Goal: Information Seeking & Learning: Learn about a topic

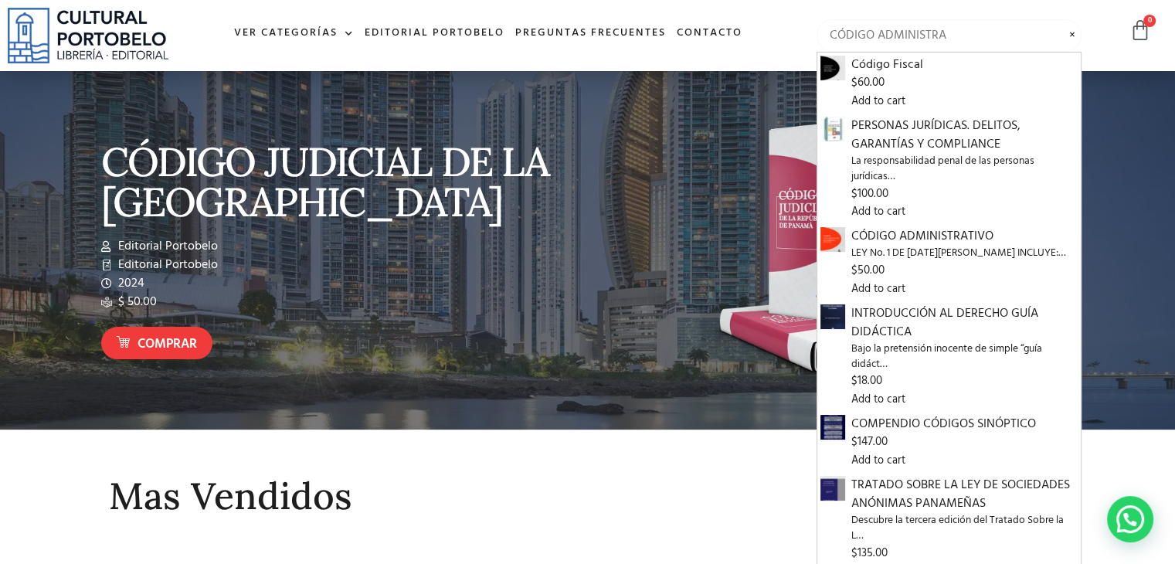
type input "CÓDIGO ADMINISTRA"
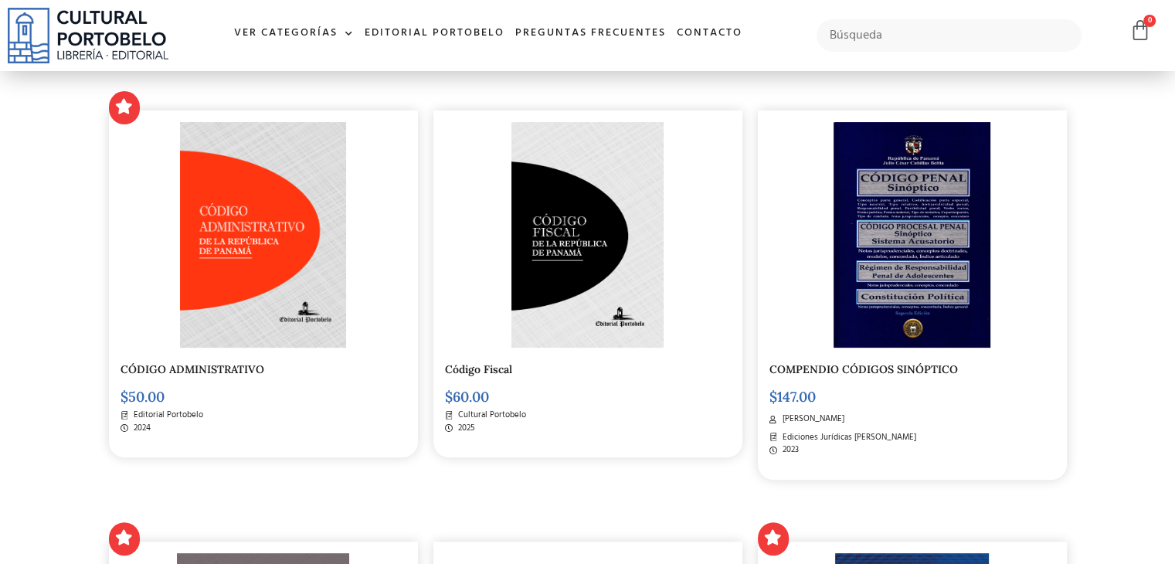
scroll to position [386, 0]
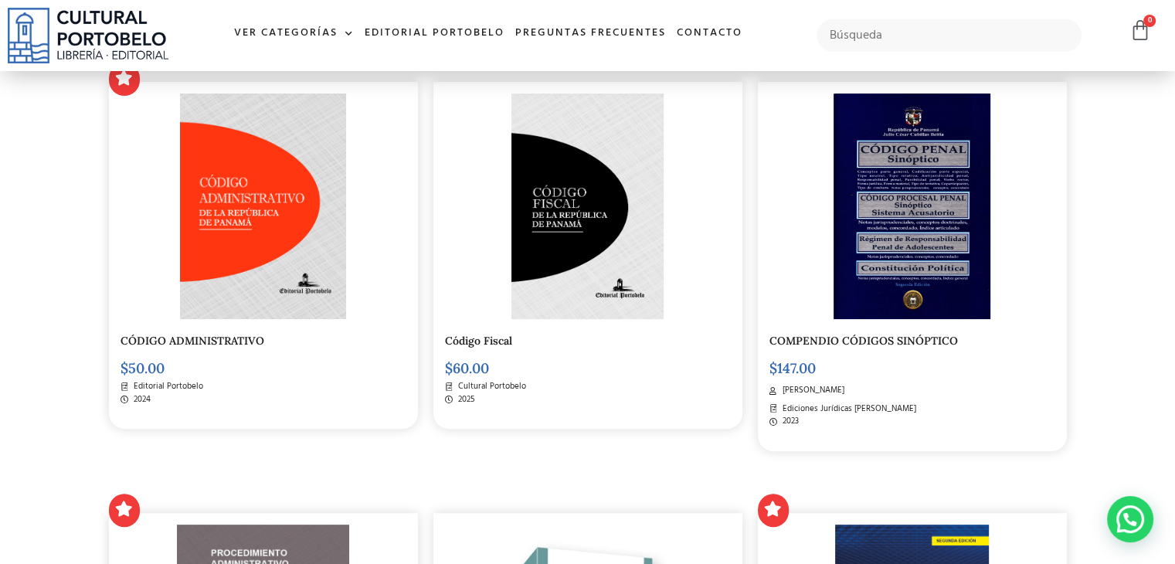
click at [331, 281] on img at bounding box center [263, 206] width 167 height 226
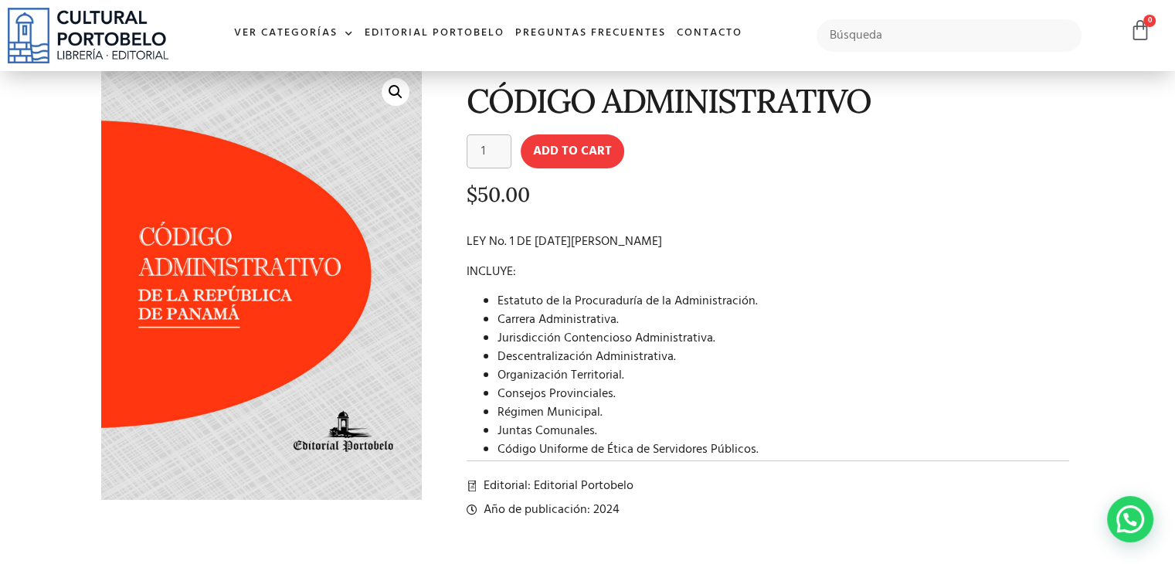
scroll to position [77, 0]
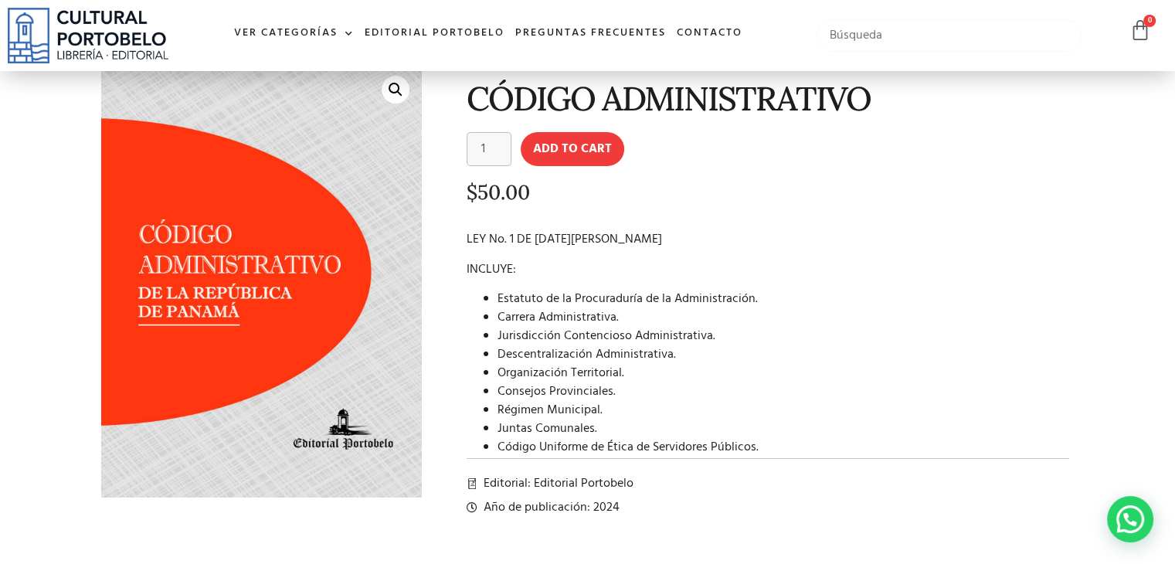
click at [855, 41] on input "text" at bounding box center [948, 35] width 265 height 32
type input "CÓDIGO MARÍTIMO"
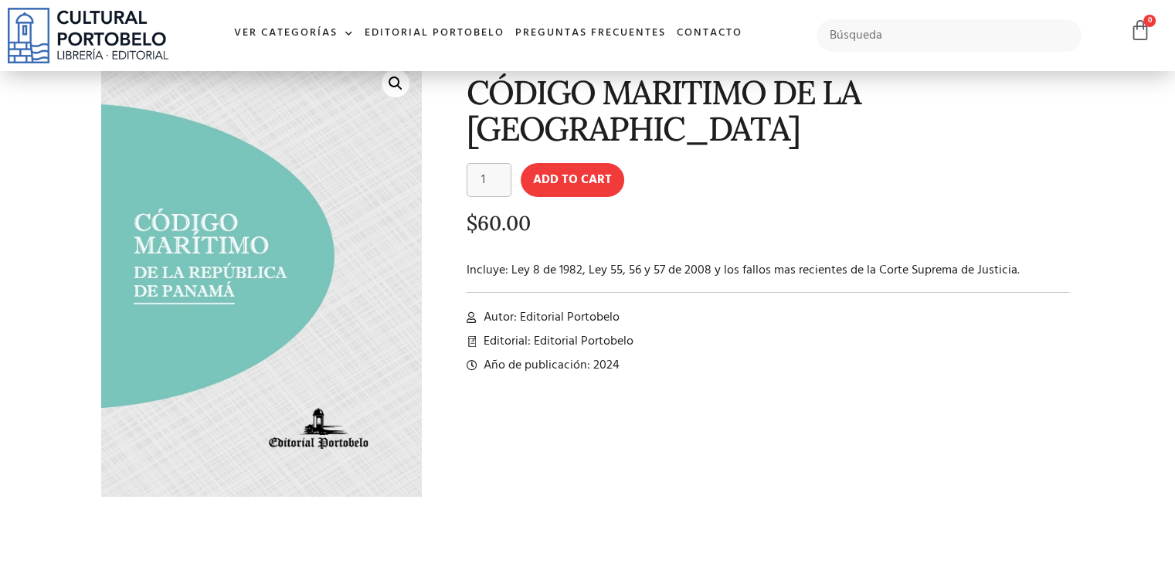
scroll to position [77, 0]
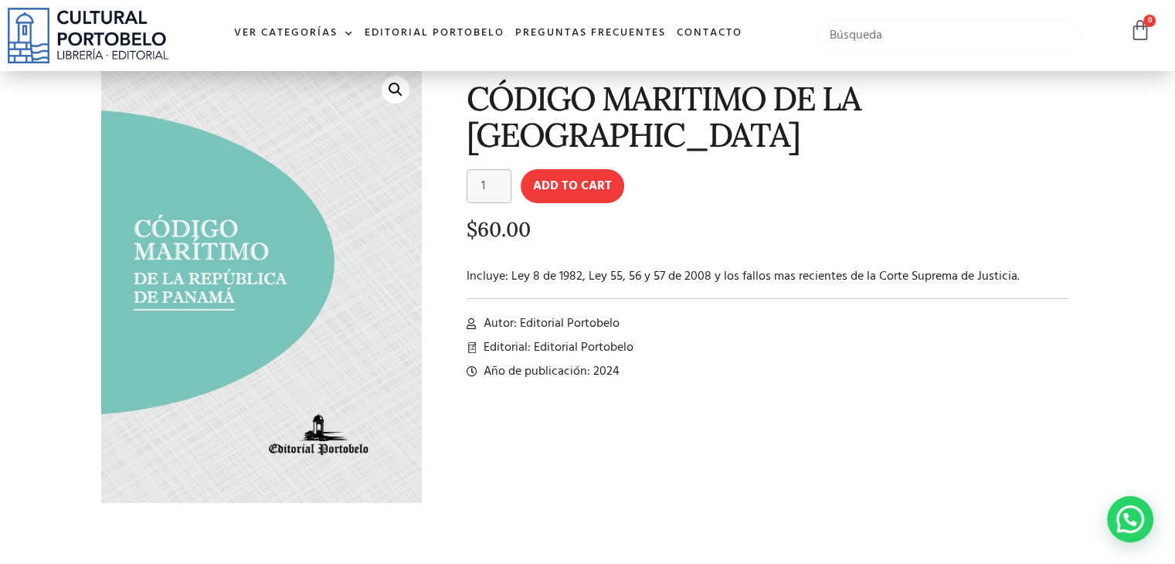
click at [843, 38] on input "text" at bounding box center [948, 35] width 265 height 32
type input "CÓDIGO DE RECURSOS MINERALES"
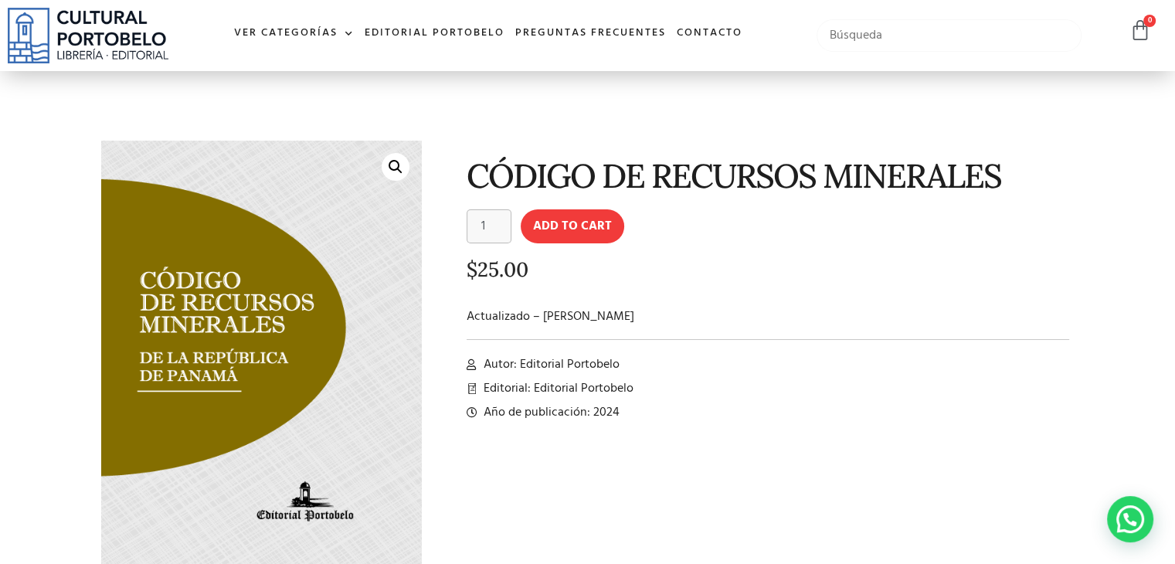
click at [825, 25] on input "text" at bounding box center [948, 35] width 265 height 32
type input "CÓDIGO DE COMERCIO"
